Goal: Find specific page/section: Find specific page/section

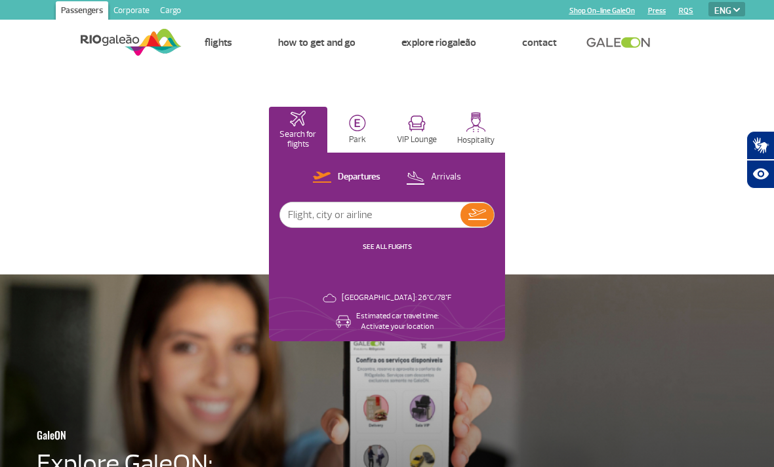
select select "en"
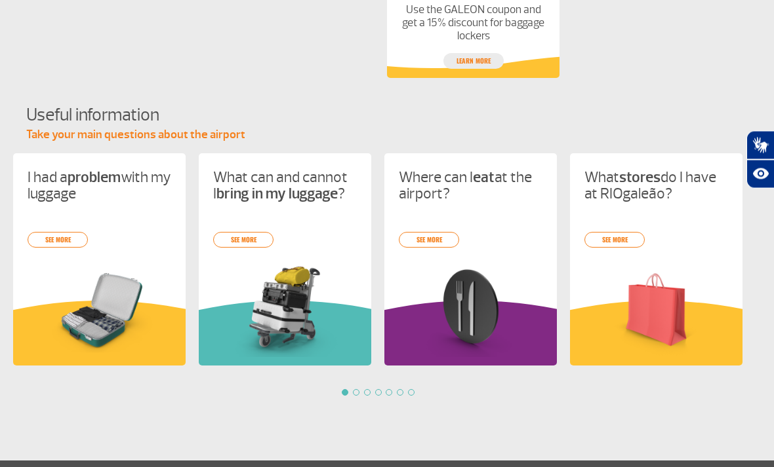
scroll to position [1196, 0]
click at [437, 237] on link "see more" at bounding box center [429, 240] width 60 height 16
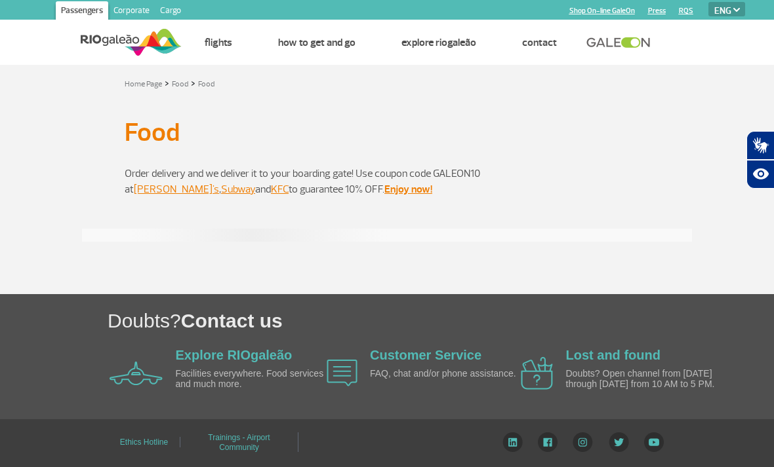
select select "en"
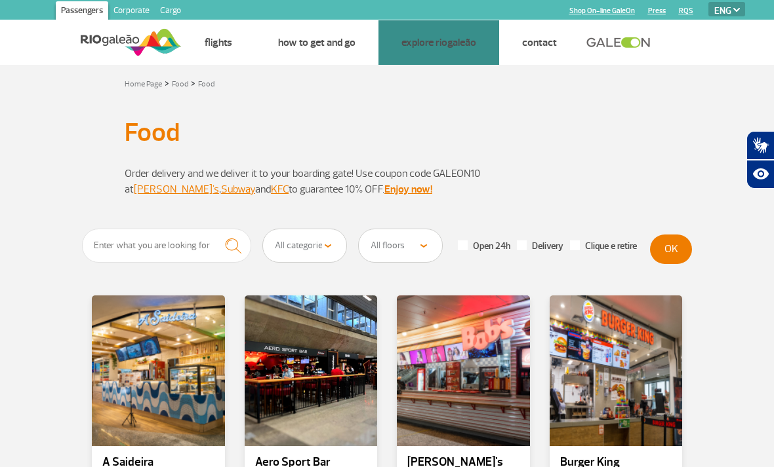
click at [0, 0] on link "VIP Rooms" at bounding box center [0, 0] width 0 height 0
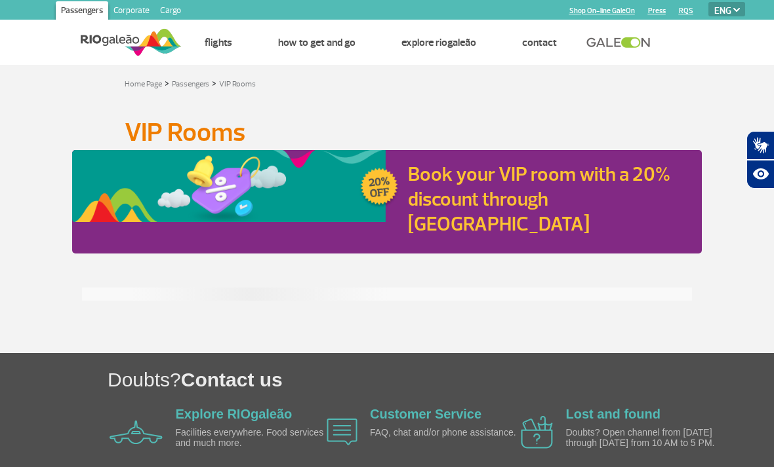
select select "en"
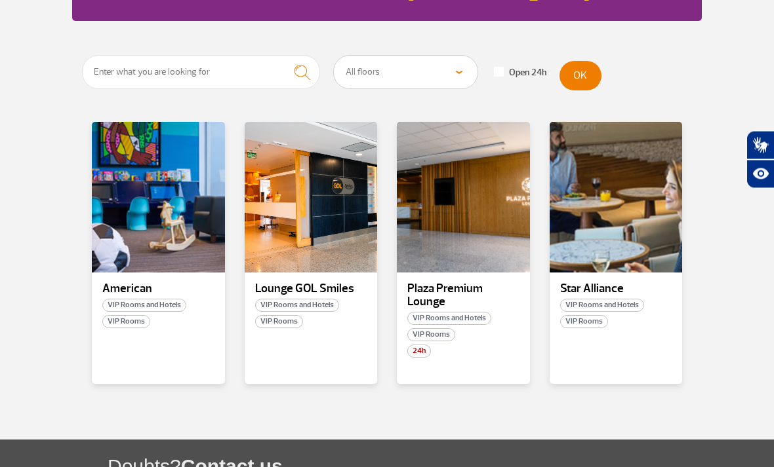
scroll to position [224, 0]
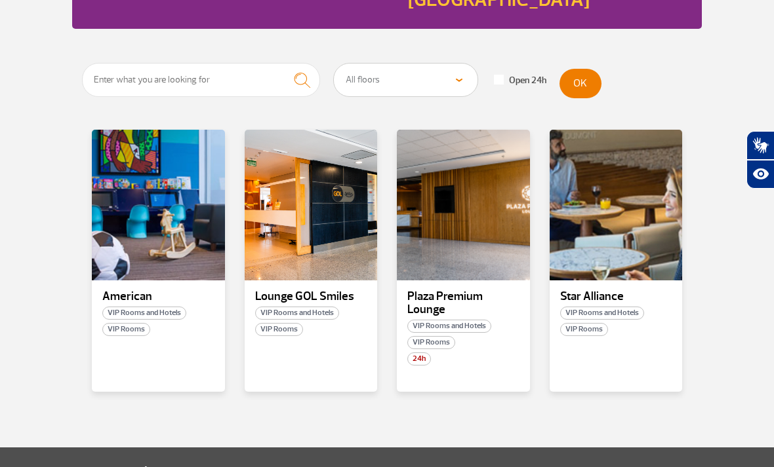
click at [610, 290] on p "Star Alliance" at bounding box center [616, 296] width 112 height 13
